Goal: Task Accomplishment & Management: Use online tool/utility

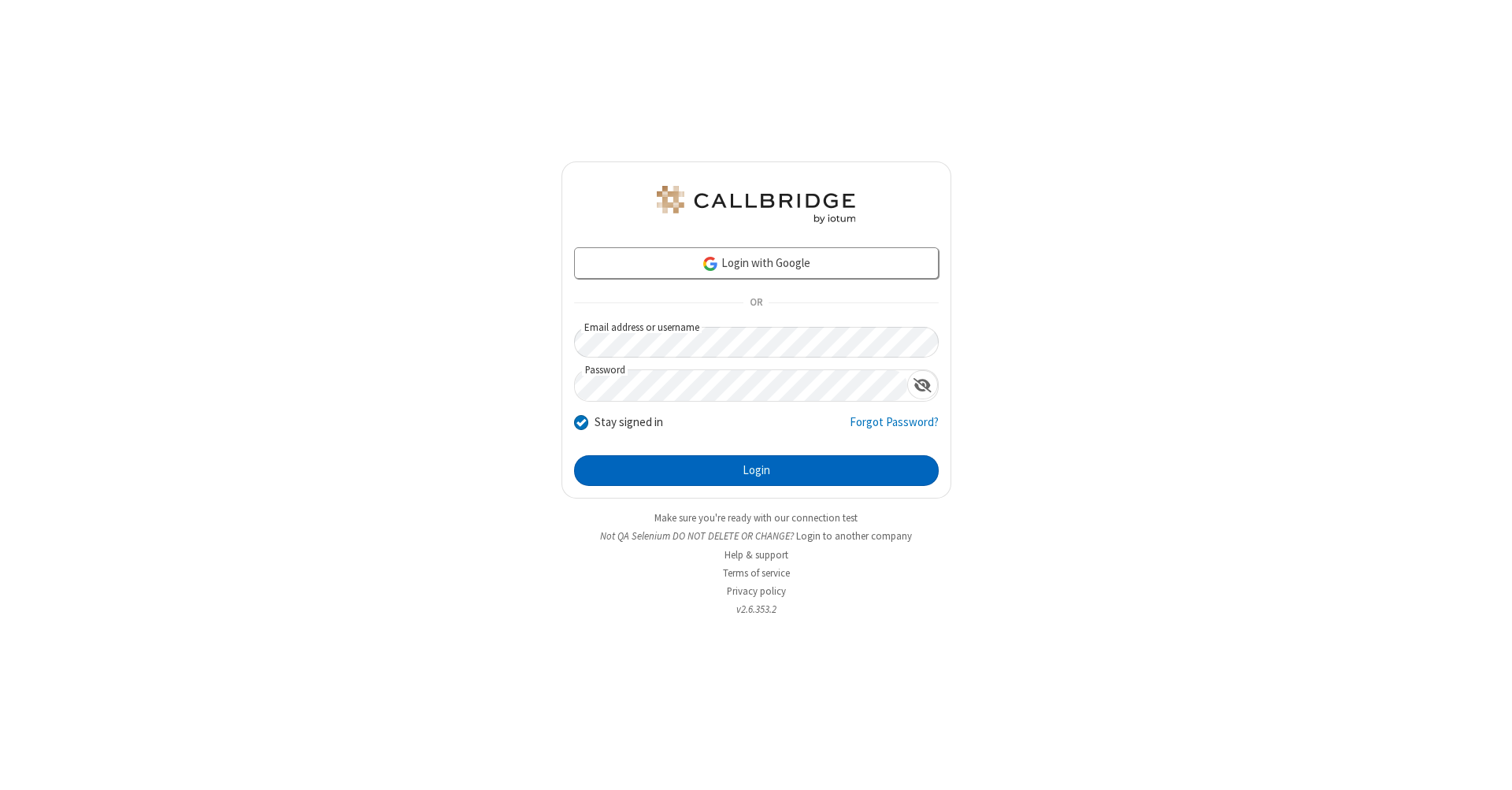
click at [756, 471] on button "Login" at bounding box center [756, 470] width 365 height 32
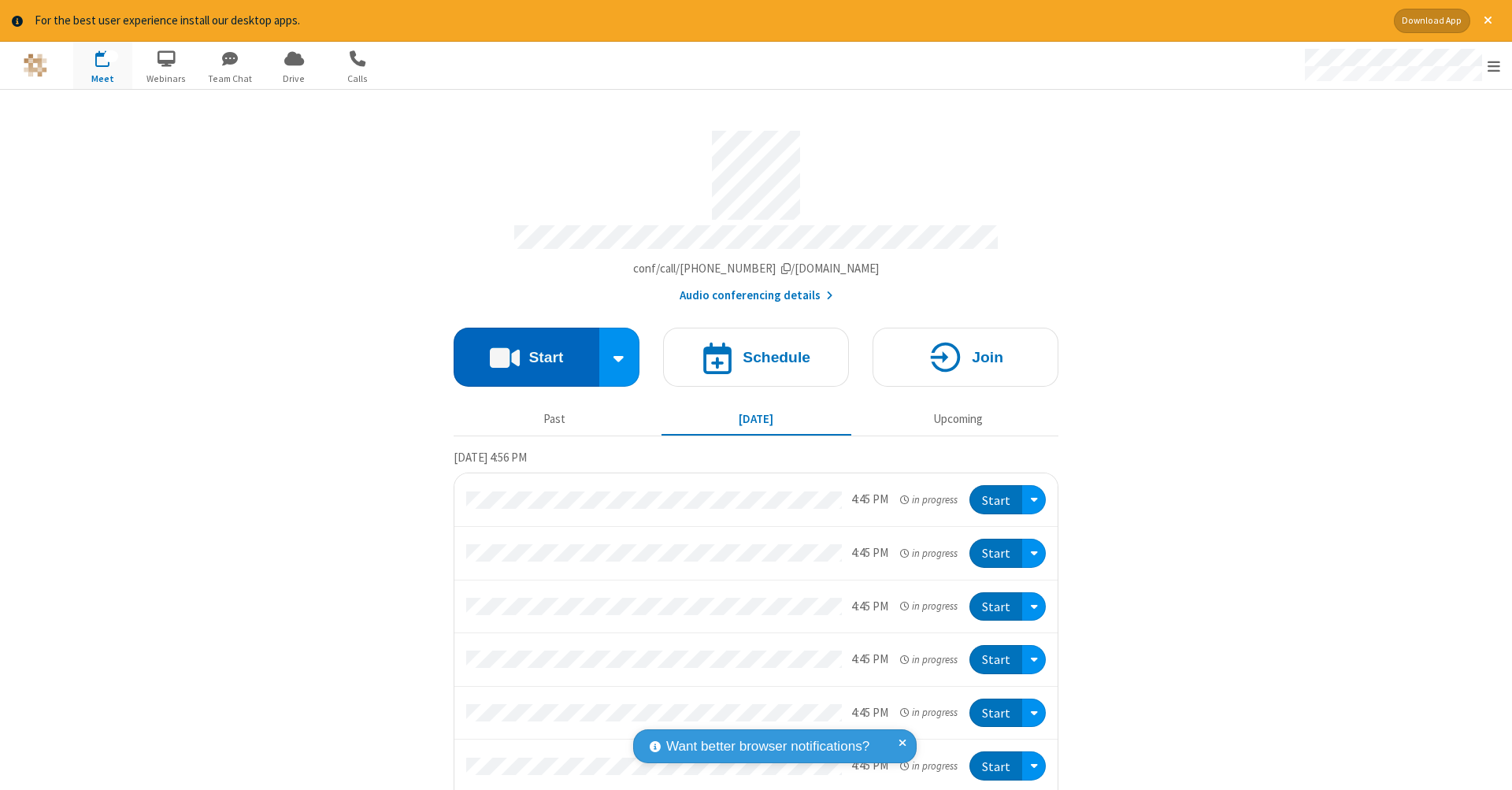
click at [520, 349] on button "Start" at bounding box center [527, 357] width 146 height 59
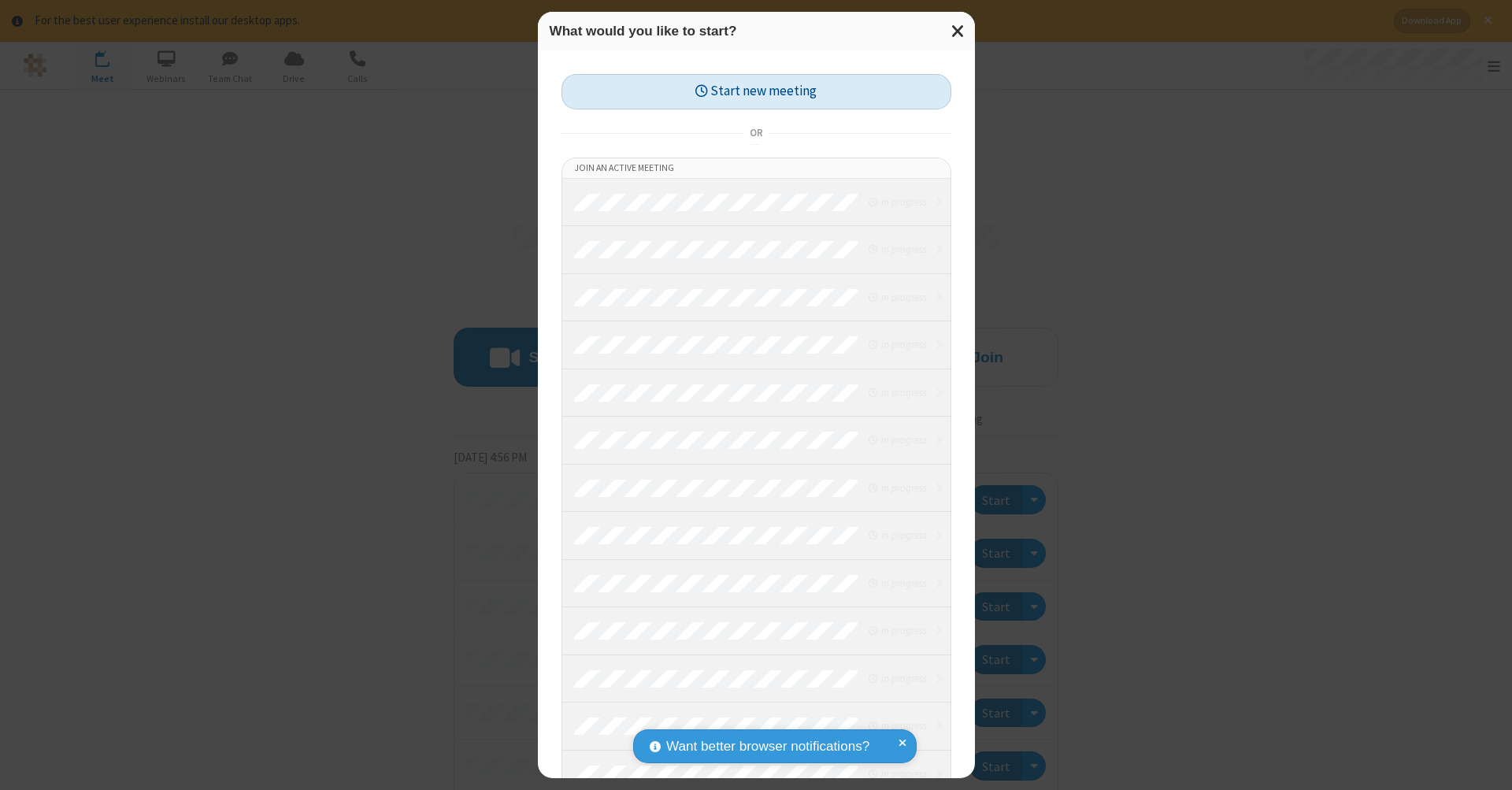
click at [756, 91] on button "Start new meeting" at bounding box center [756, 91] width 390 height 35
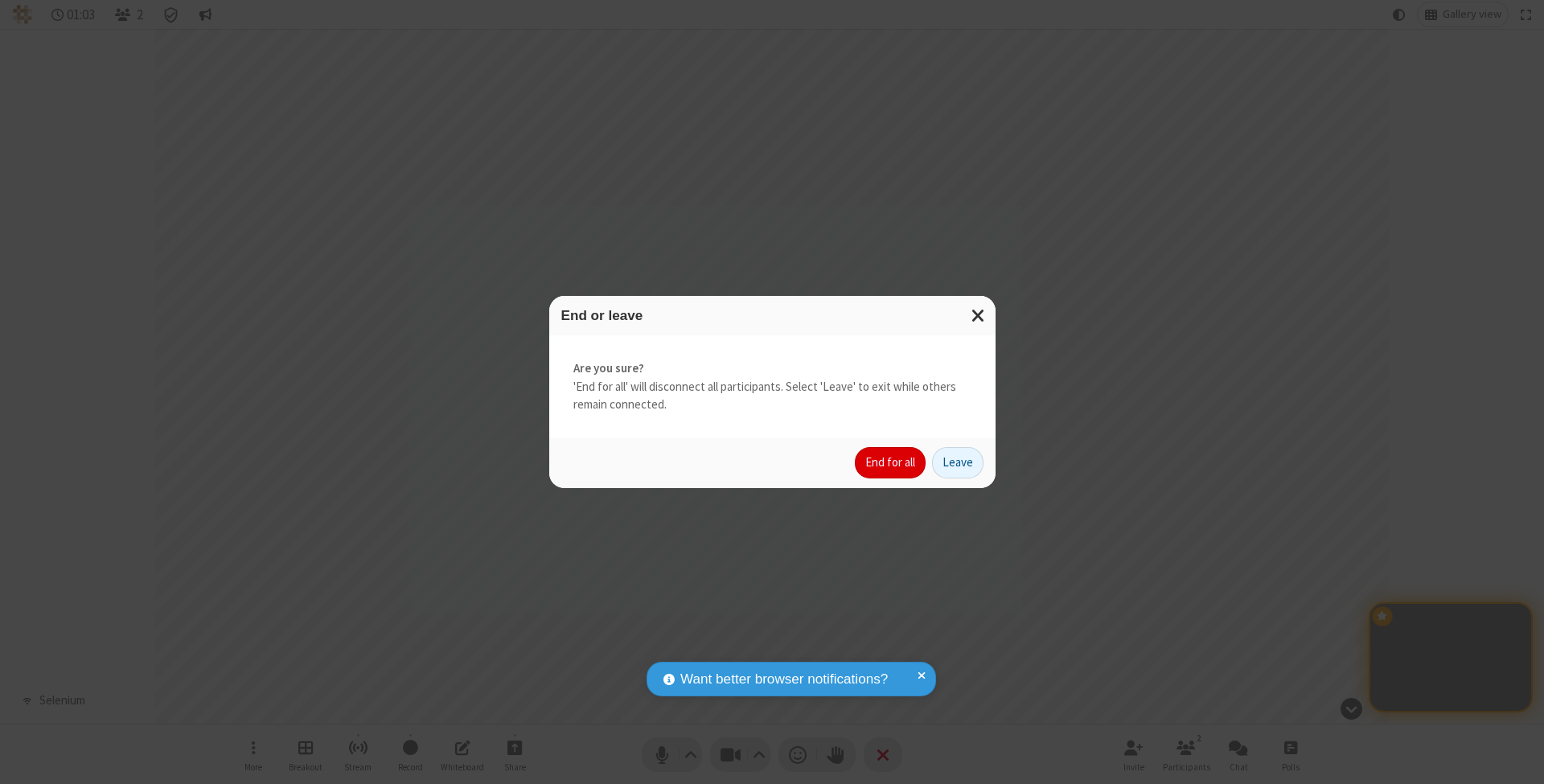
click at [891, 461] on button "End for all" at bounding box center [890, 462] width 70 height 32
